Goal: Navigation & Orientation: Find specific page/section

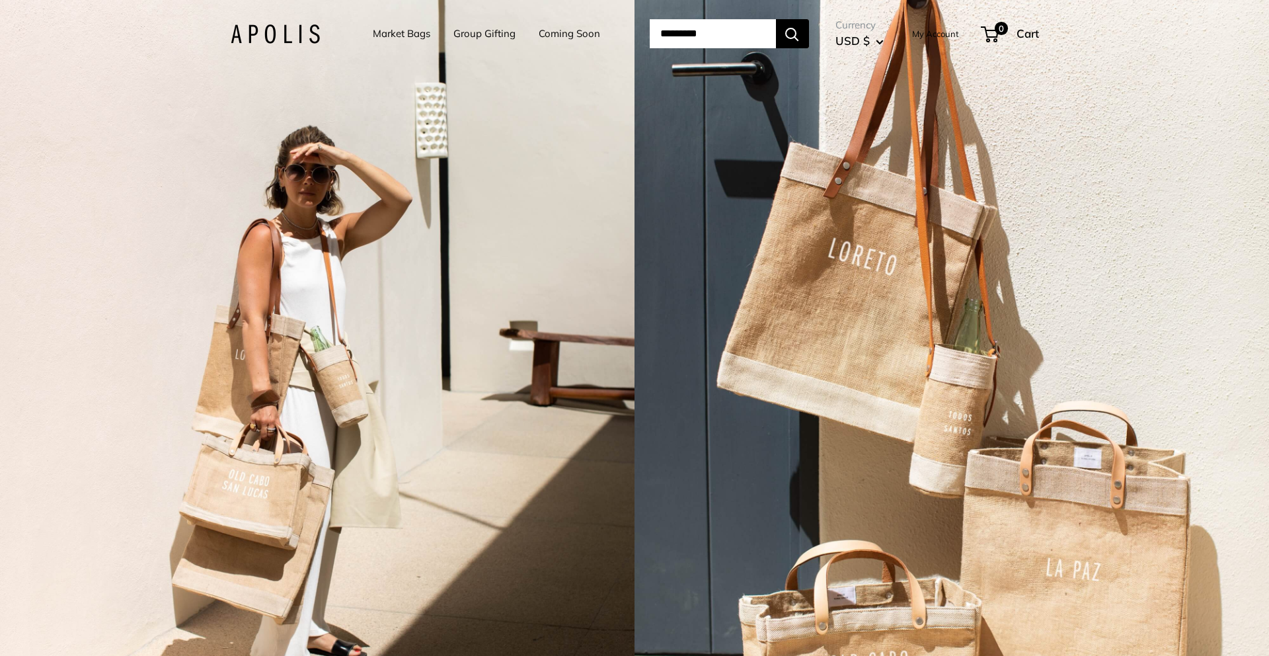
click at [401, 28] on link "Market Bags" at bounding box center [401, 33] width 57 height 19
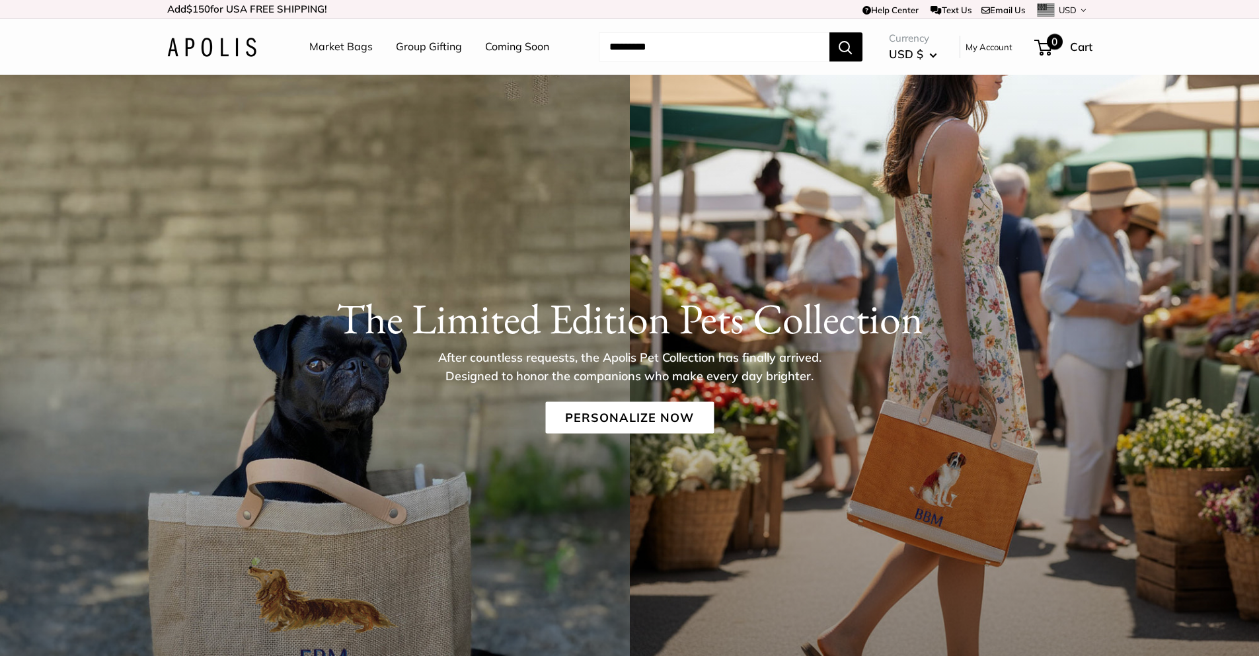
click at [1087, 57] on div "0 Cart" at bounding box center [1064, 46] width 57 height 21
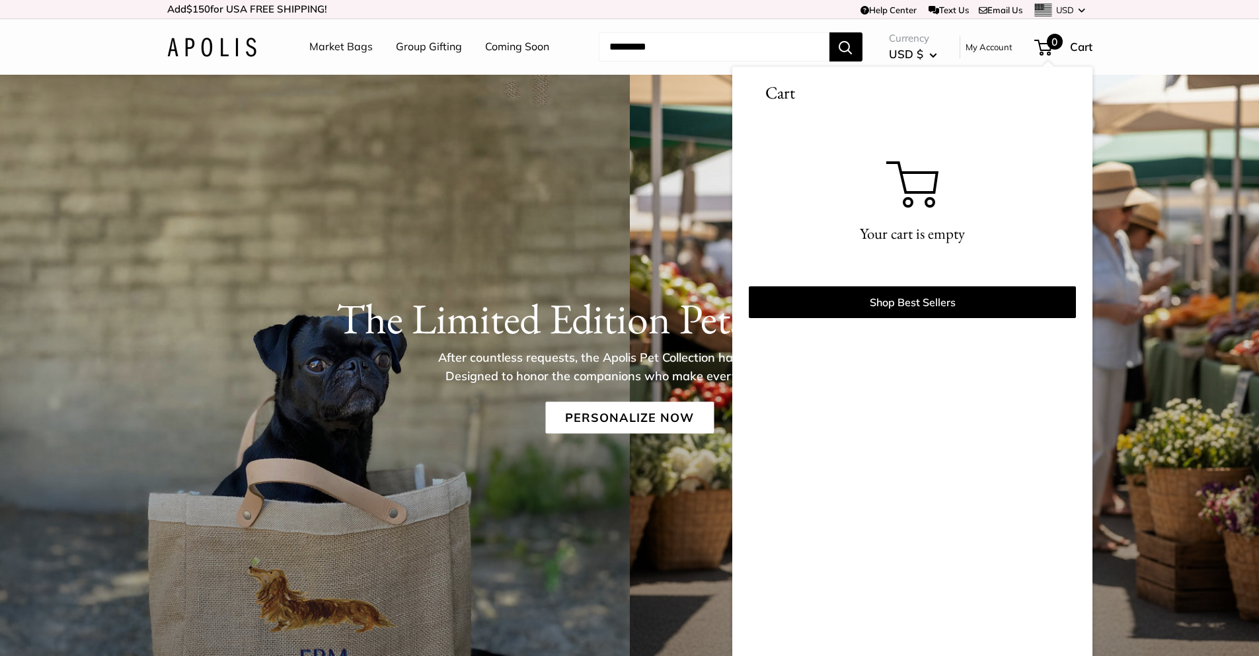
click at [997, 46] on link "My Account" at bounding box center [988, 47] width 47 height 16
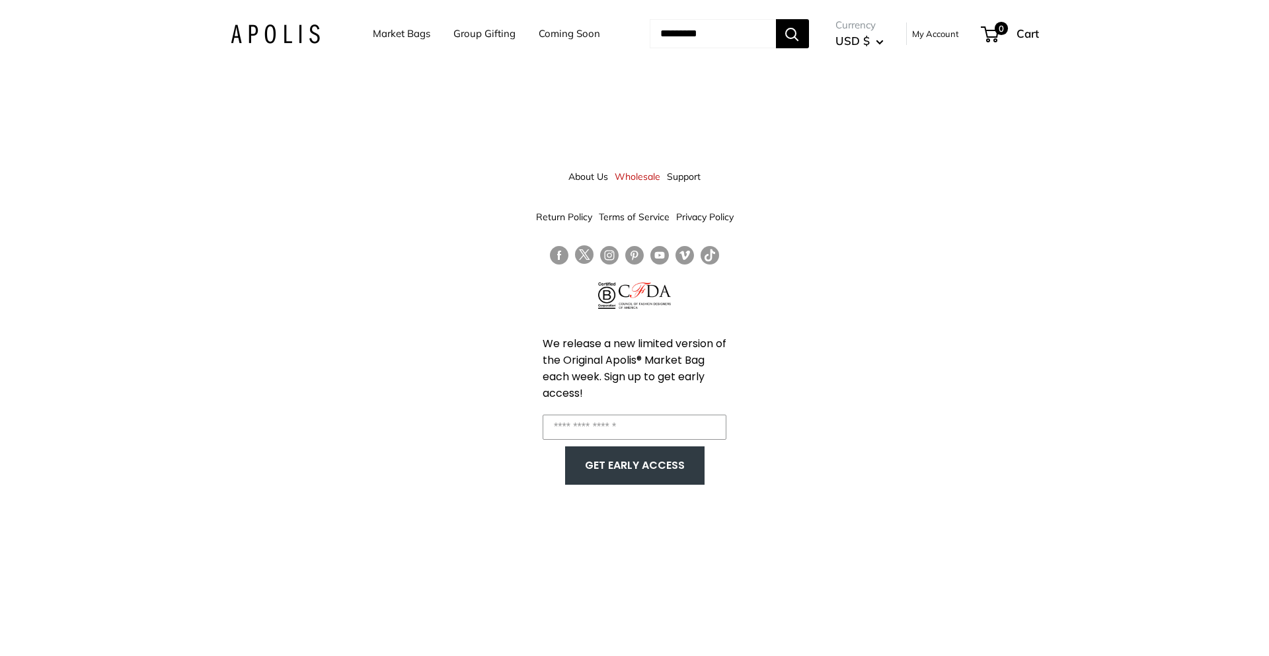
click at [215, 28] on div "Market Bags Group Gifting Coming Soon Need help? Text Us: 20919 hello@apolisglo…" at bounding box center [634, 33] width 861 height 41
click at [276, 33] on img at bounding box center [275, 33] width 89 height 19
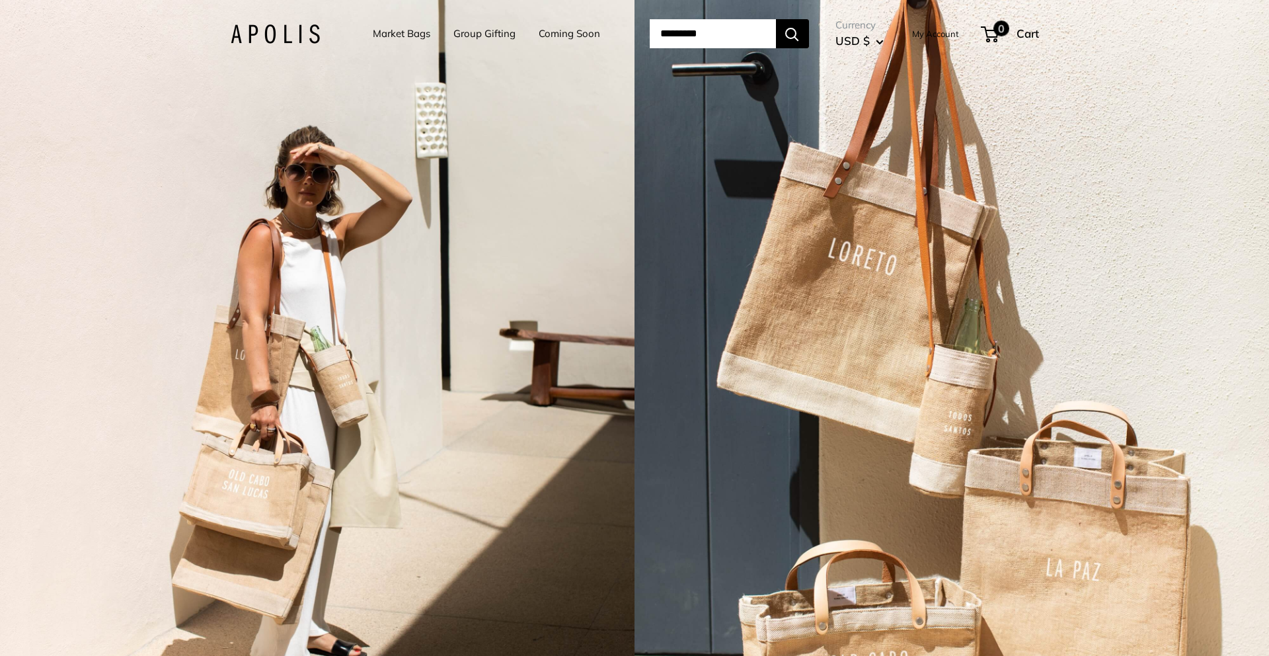
click at [1031, 36] on span "Cart" at bounding box center [1027, 33] width 22 height 14
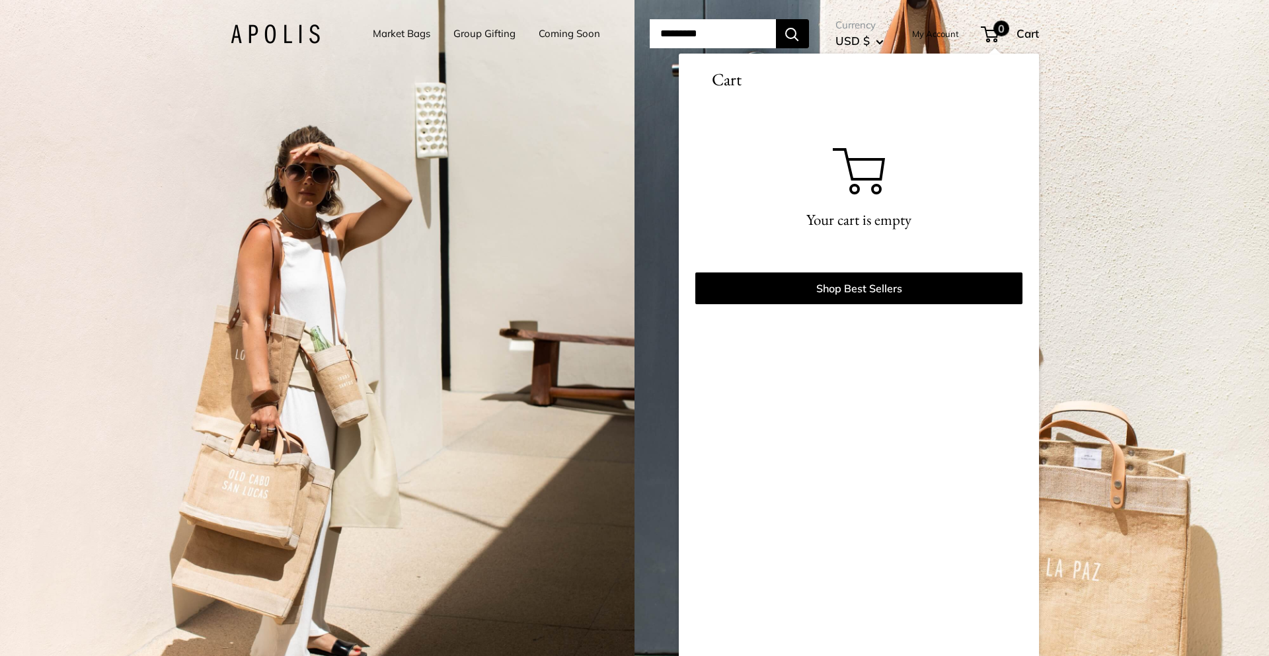
click at [884, 40] on button "USD $" at bounding box center [859, 40] width 48 height 21
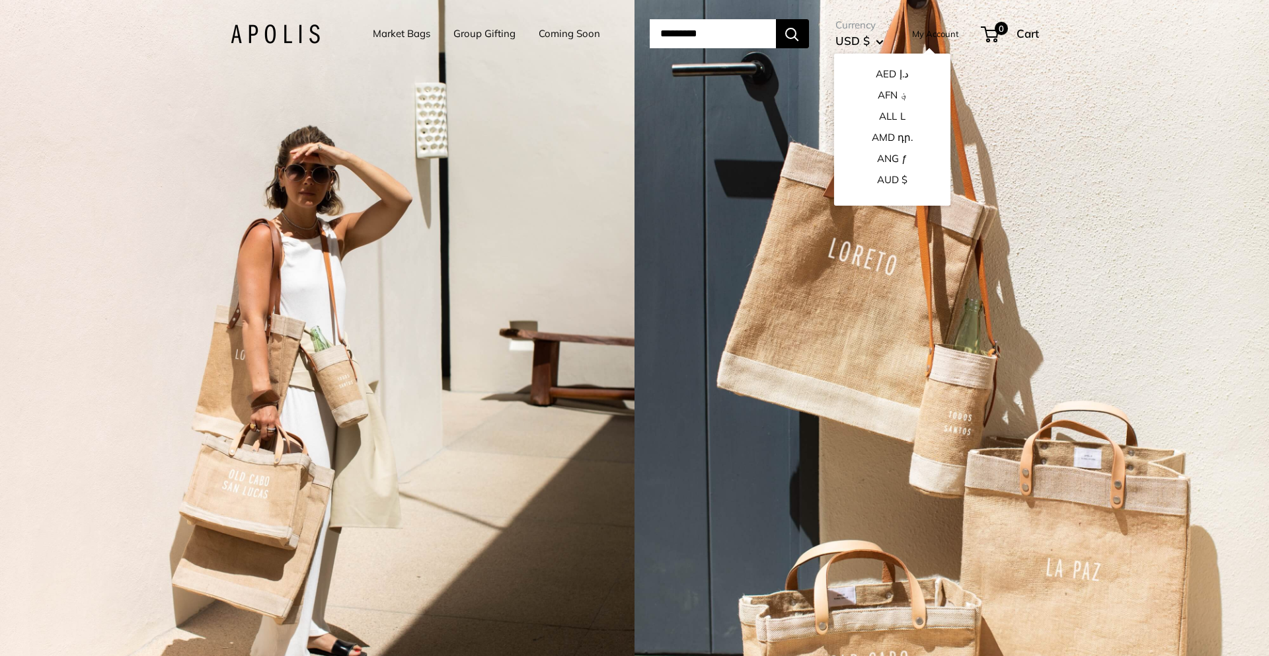
click at [915, 38] on div "Currency USD $ AED د.إ AFN ؋ ALL L AMD դր. ANG ƒ AUD $ 0" at bounding box center [924, 34] width 230 height 36
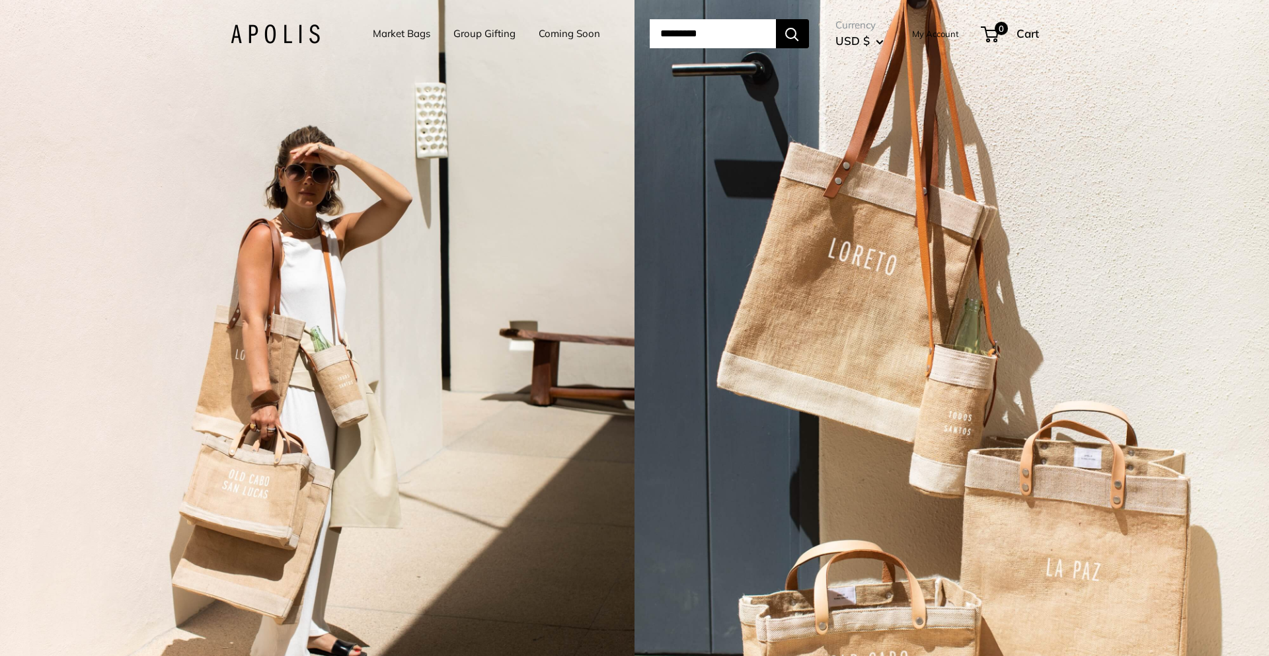
click at [926, 38] on link "My Account" at bounding box center [935, 34] width 47 height 16
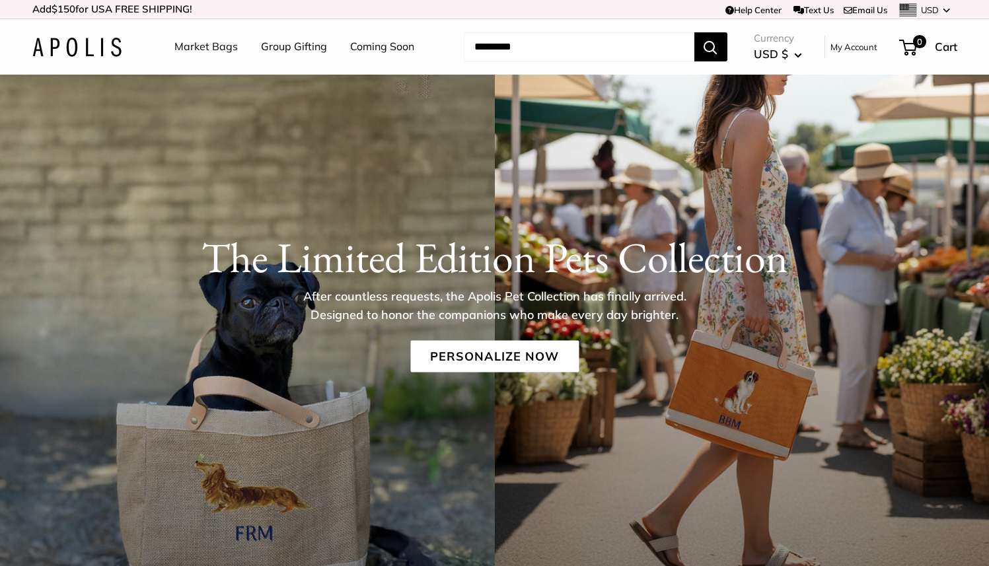
click at [944, 9] on icon at bounding box center [947, 11] width 7 height 4
click at [945, 9] on icon at bounding box center [947, 11] width 7 height 4
click at [947, 10] on icon at bounding box center [947, 11] width 7 height 4
click at [940, 41] on span "Cart" at bounding box center [946, 47] width 22 height 14
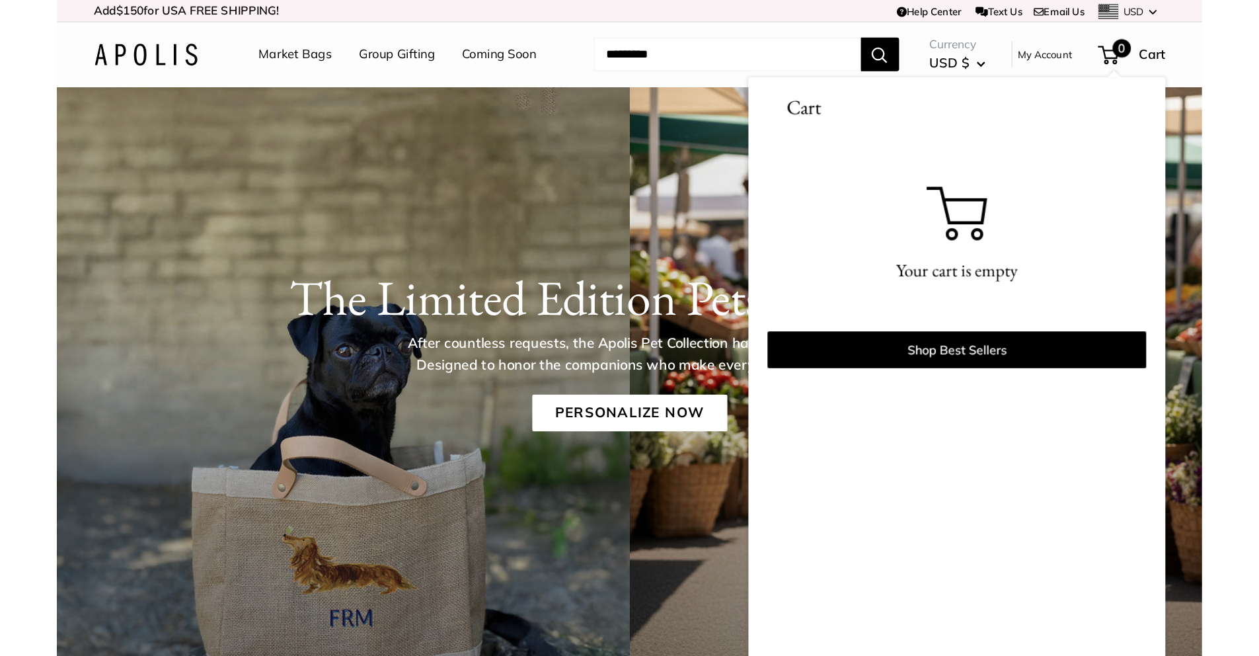
scroll to position [5, 0]
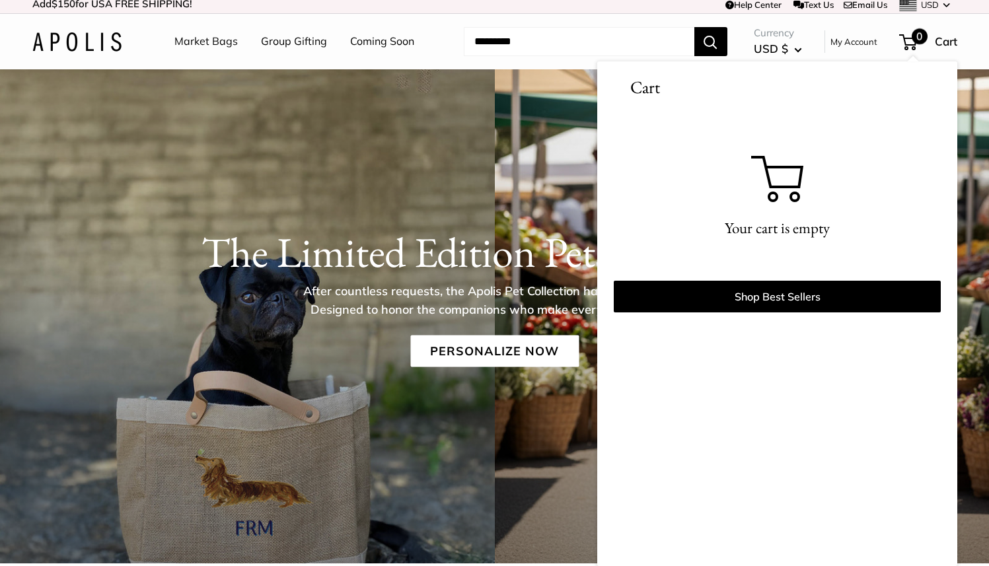
click at [858, 48] on link "My Account" at bounding box center [854, 42] width 47 height 16
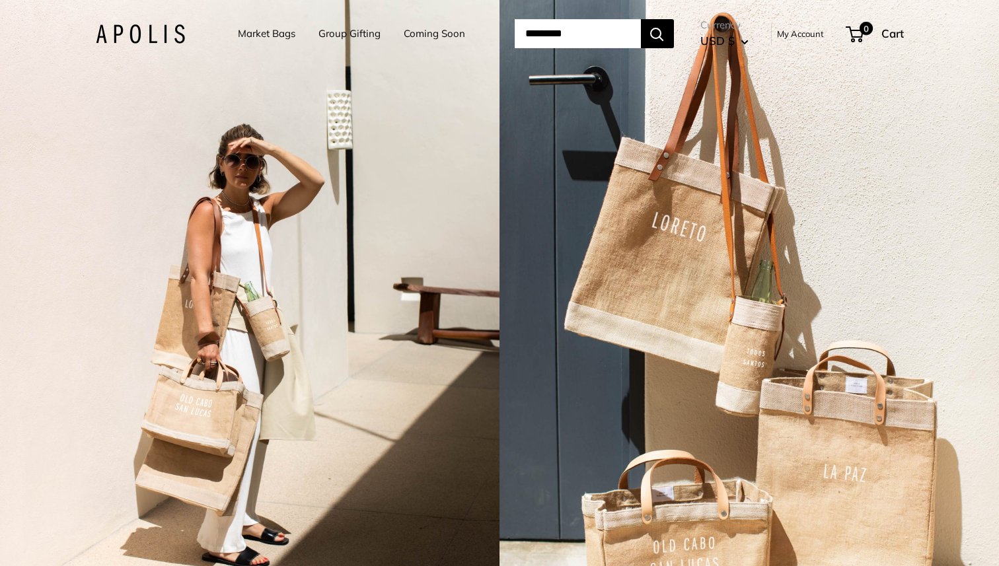
click at [808, 31] on link "My Account" at bounding box center [800, 34] width 47 height 16
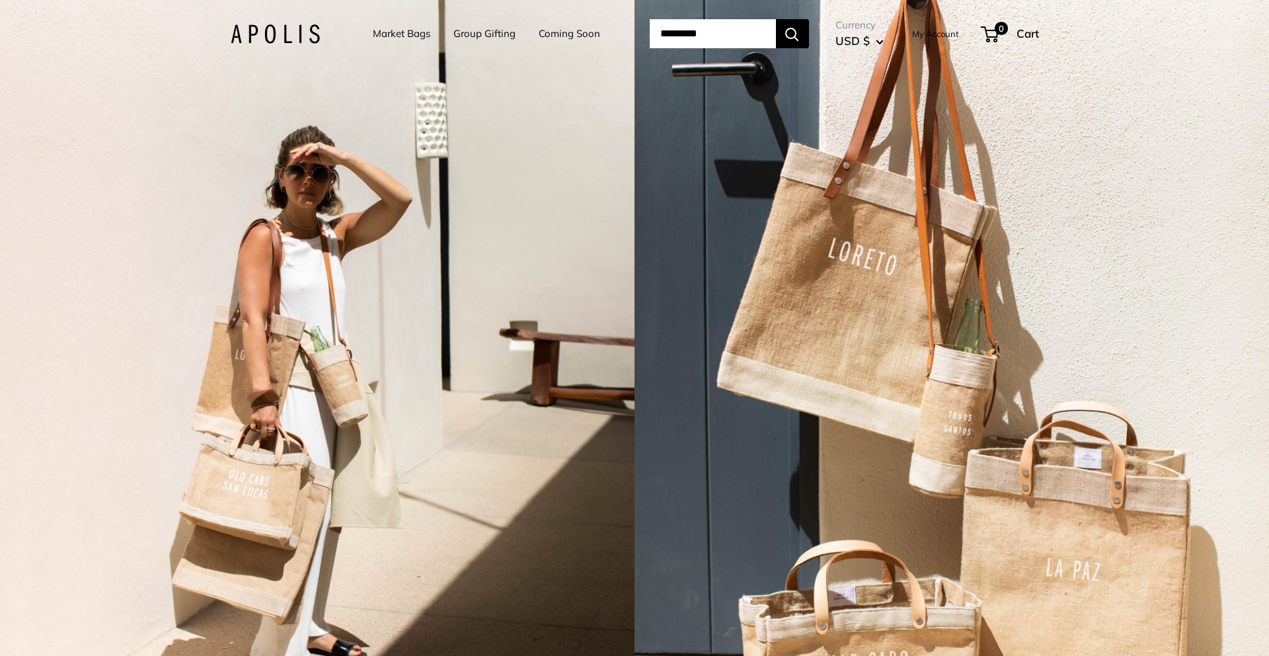
click at [519, 28] on link "My Account" at bounding box center [935, 34] width 47 height 16
click at [954, 38] on link "My Account" at bounding box center [935, 34] width 47 height 16
